Goal: Task Accomplishment & Management: Complete application form

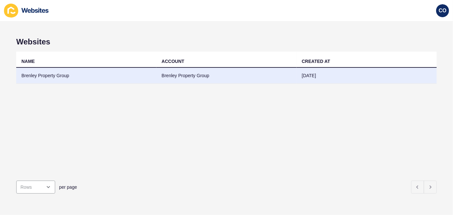
click at [55, 75] on td "Brenley Property Group" at bounding box center [86, 76] width 140 height 16
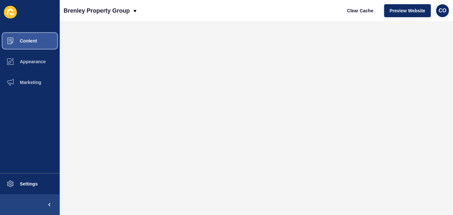
click at [29, 43] on span "Content" at bounding box center [18, 40] width 38 height 5
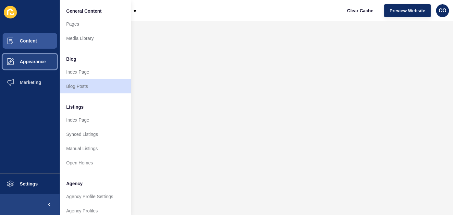
click at [40, 62] on span "Appearance" at bounding box center [22, 61] width 47 height 5
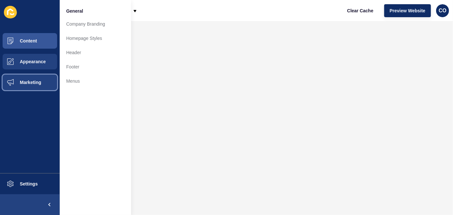
click at [36, 77] on button "Marketing" at bounding box center [30, 82] width 60 height 21
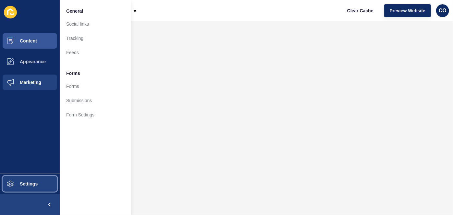
click at [29, 186] on span "Settings" at bounding box center [18, 183] width 39 height 5
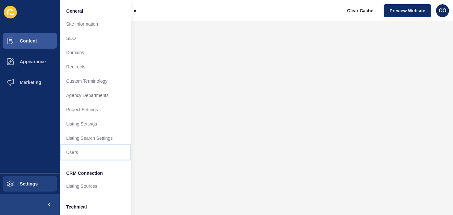
click at [75, 153] on link "Users" at bounding box center [95, 152] width 71 height 14
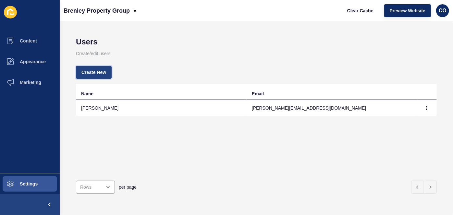
click at [100, 70] on span "Create New" at bounding box center [93, 72] width 25 height 6
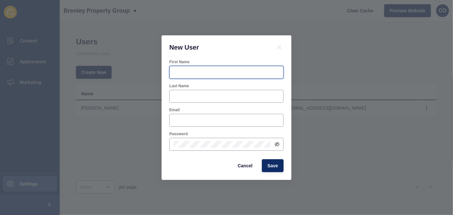
click at [183, 73] on input "First Name" at bounding box center [227, 72] width 106 height 6
paste input "[PERSON_NAME]"
click at [190, 72] on input "[PERSON_NAME]" at bounding box center [227, 72] width 106 height 6
type input "[PERSON_NAME]"
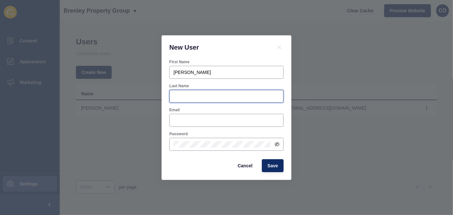
click at [189, 94] on input "Last Name" at bounding box center [227, 96] width 106 height 6
paste input "[PERSON_NAME]"
type input "[PERSON_NAME]"
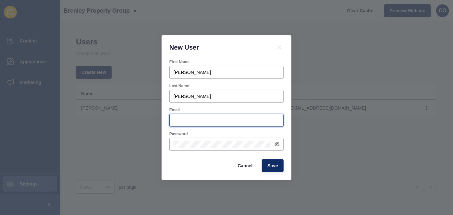
click at [182, 123] on input "Email" at bounding box center [227, 120] width 106 height 6
paste input "[EMAIL_ADDRESS][DOMAIN_NAME]"
click at [271, 141] on div at bounding box center [271, 141] width 0 height 0
type input "[EMAIL_ADDRESS][DOMAIN_NAME]"
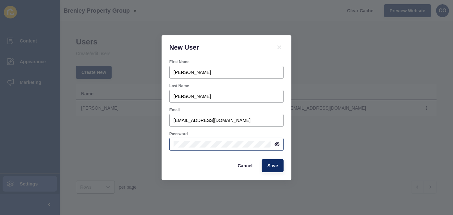
click at [278, 144] on icon at bounding box center [277, 144] width 4 height 3
click at [169, 144] on div "Password" at bounding box center [227, 141] width 116 height 21
click at [276, 170] on button "Save" at bounding box center [273, 165] width 22 height 13
